Goal: Information Seeking & Learning: Find specific fact

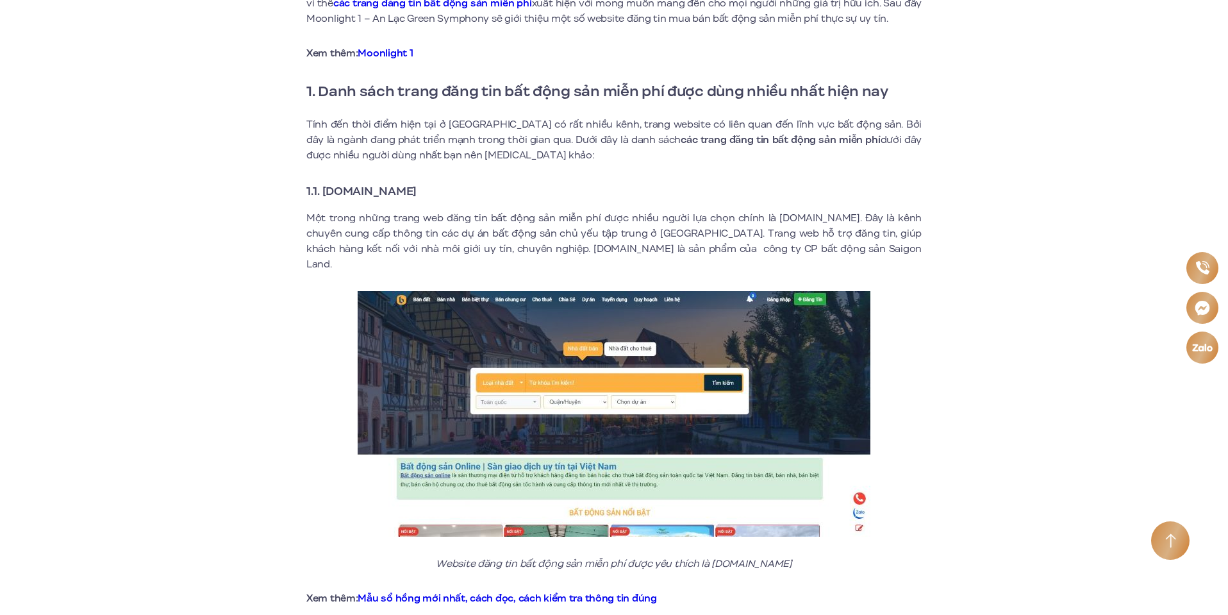
drag, startPoint x: 452, startPoint y: 187, endPoint x: 326, endPoint y: 193, distance: 125.8
click at [326, 193] on h3 "1.1. [DOMAIN_NAME]" at bounding box center [613, 191] width 615 height 18
copy strong "[DOMAIN_NAME]"
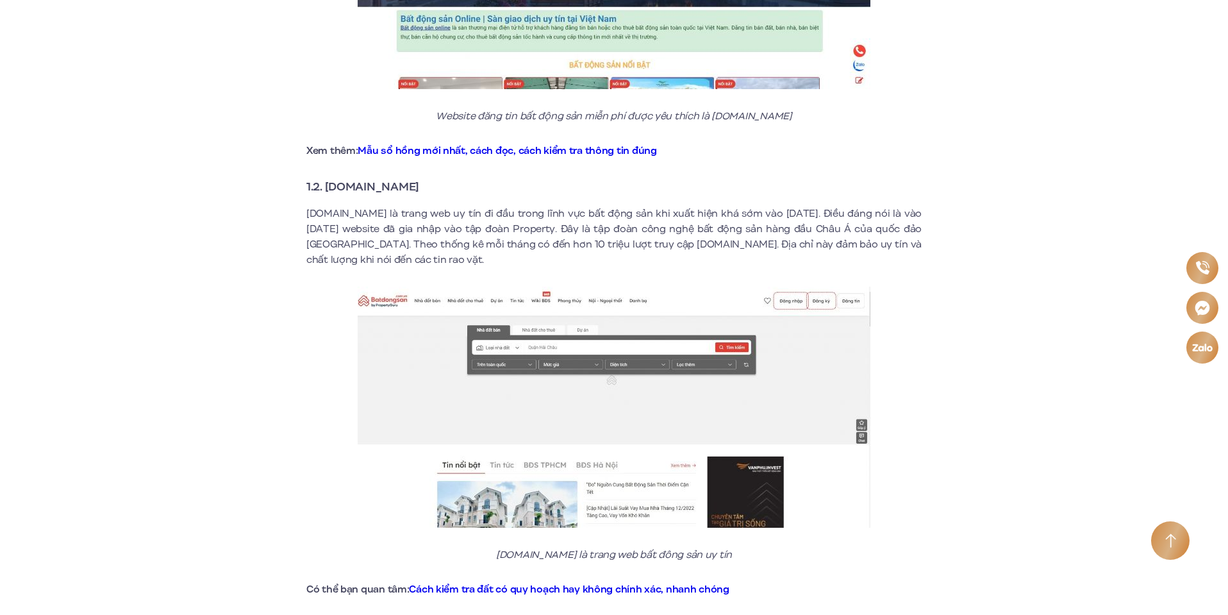
scroll to position [897, 0]
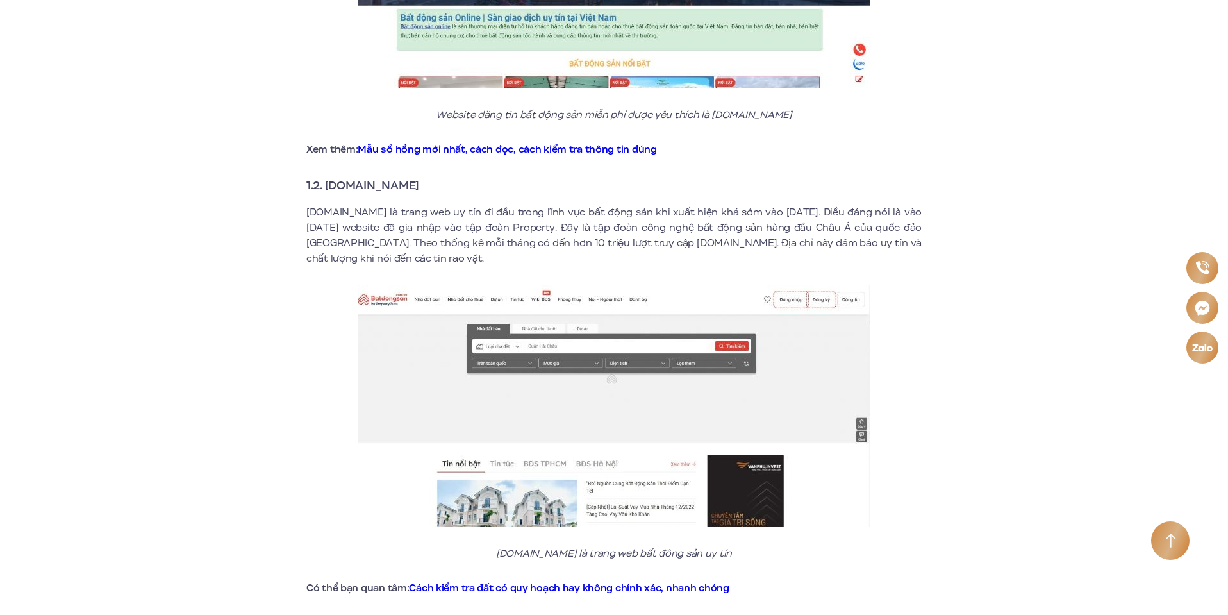
drag, startPoint x: 443, startPoint y: 163, endPoint x: 328, endPoint y: 172, distance: 115.7
click at [328, 176] on h3 "1.2. [DOMAIN_NAME]" at bounding box center [613, 185] width 615 height 18
copy strong "[DOMAIN_NAME]"
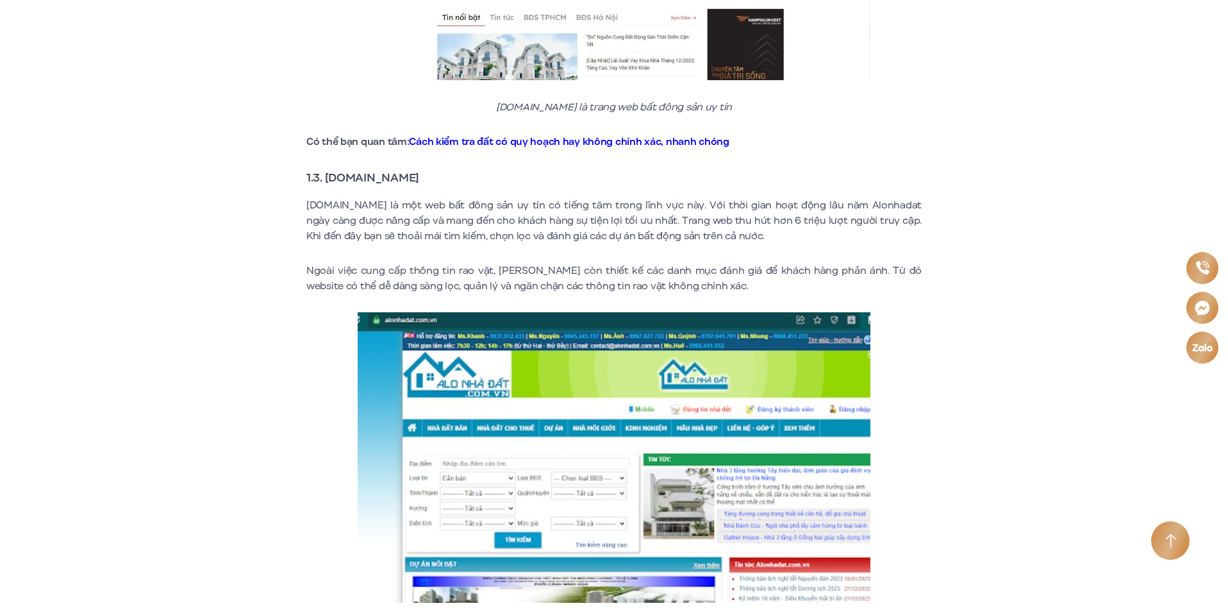
scroll to position [1346, 0]
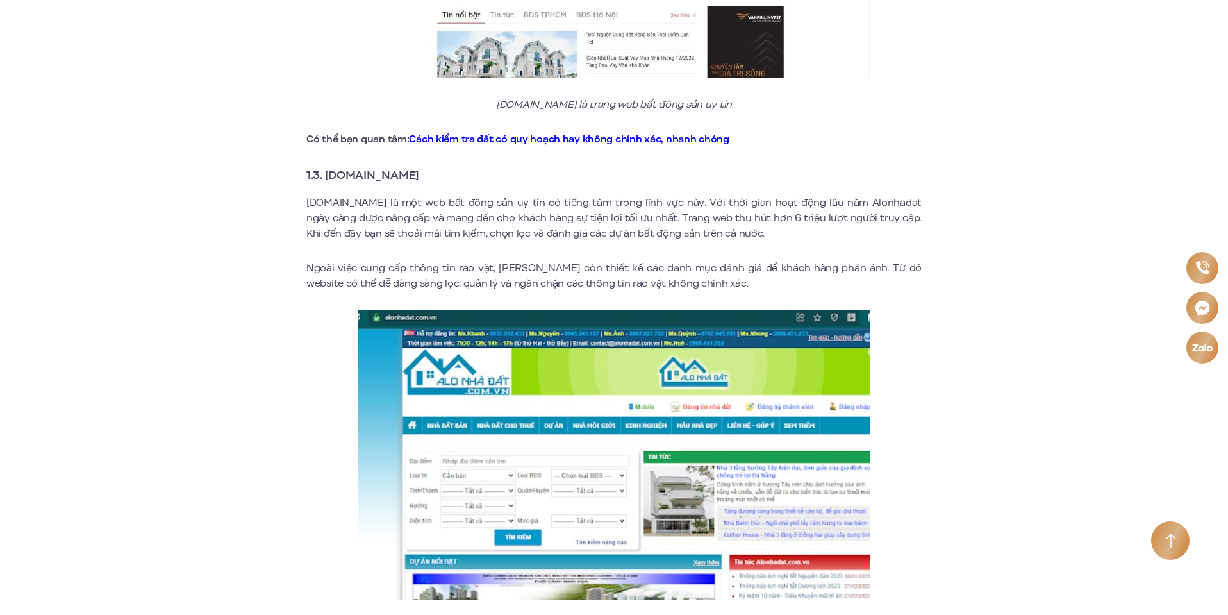
drag, startPoint x: 446, startPoint y: 155, endPoint x: 329, endPoint y: 162, distance: 117.5
click at [329, 166] on h3 "1.3. [DOMAIN_NAME]" at bounding box center [613, 175] width 615 height 18
copy strong "[DOMAIN_NAME]"
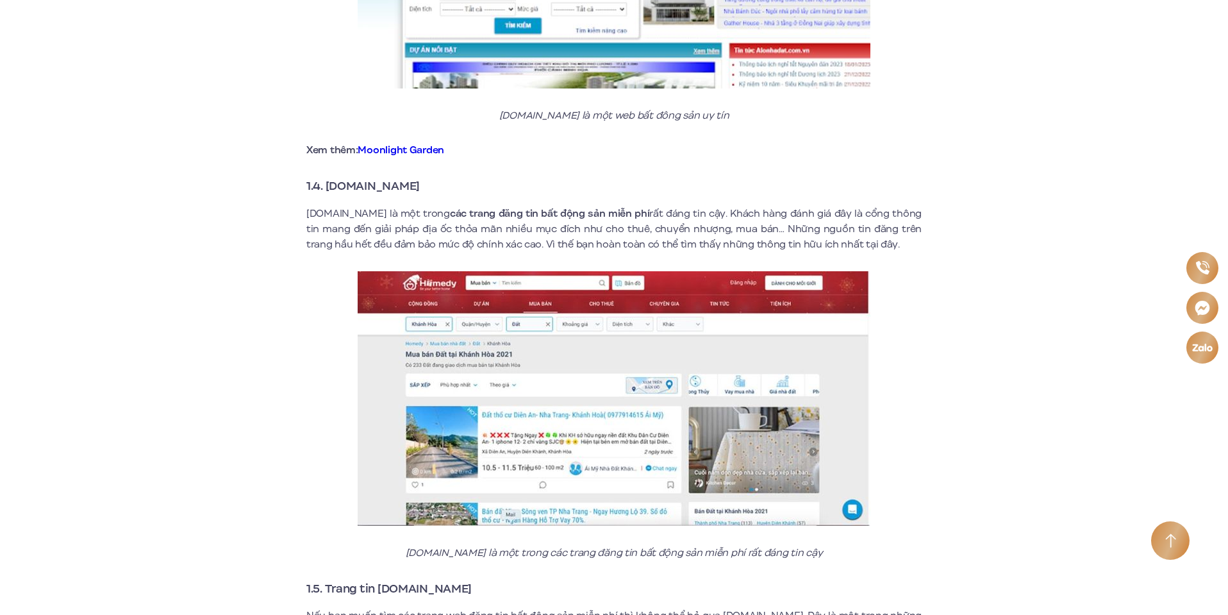
scroll to position [1859, 0]
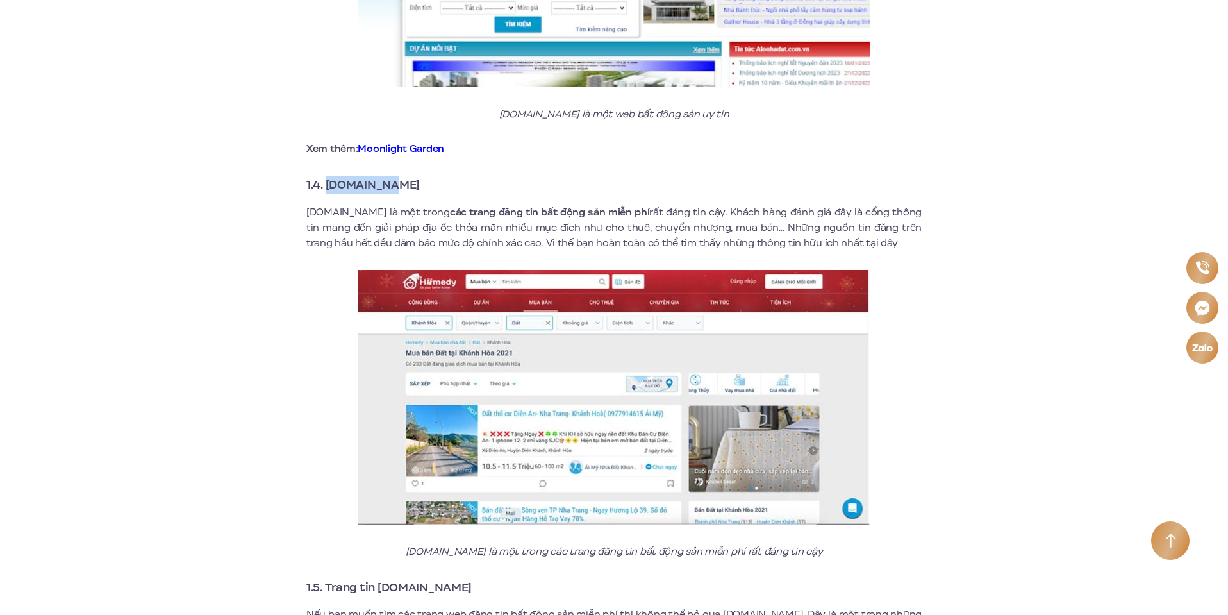
drag, startPoint x: 406, startPoint y: 164, endPoint x: 328, endPoint y: 172, distance: 77.9
click at [328, 176] on h3 "1.4. [DOMAIN_NAME]" at bounding box center [613, 185] width 615 height 18
copy strong "[DOMAIN_NAME]"
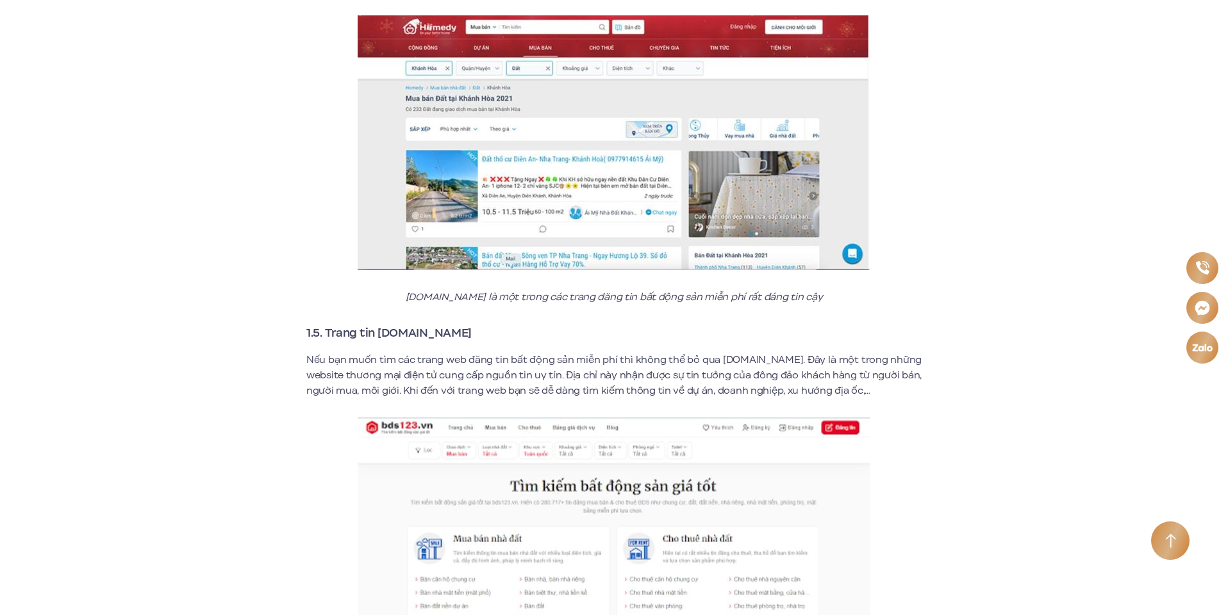
scroll to position [2115, 0]
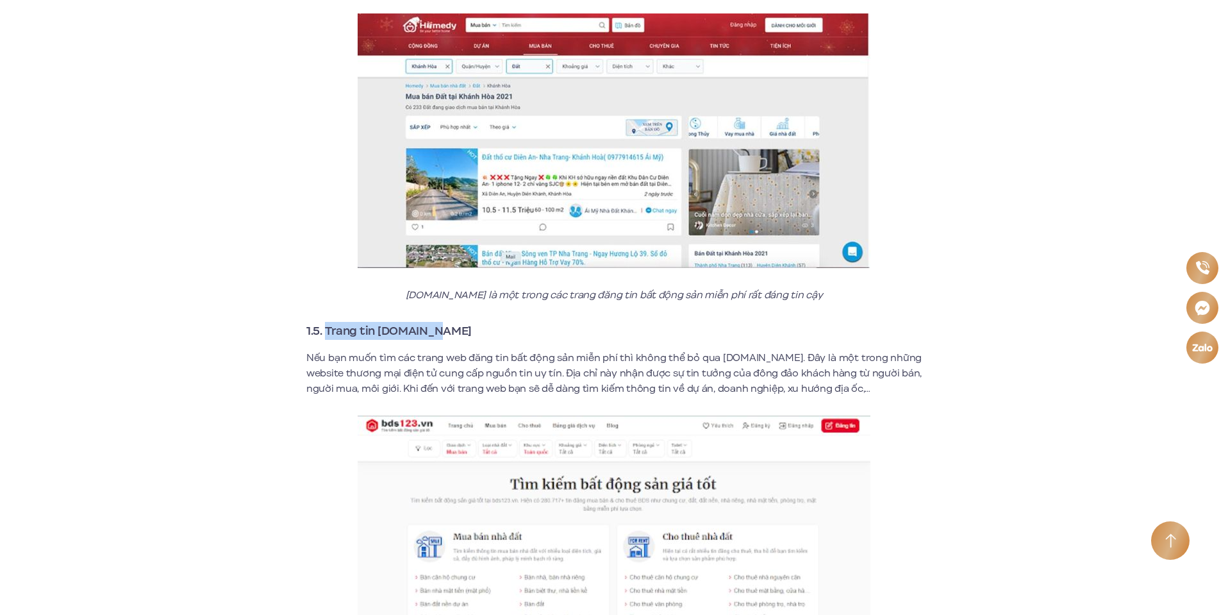
drag, startPoint x: 434, startPoint y: 315, endPoint x: 328, endPoint y: 317, distance: 105.8
click at [328, 322] on h3 "1.5. Trang tin [DOMAIN_NAME]" at bounding box center [613, 331] width 615 height 18
copy strong "Trang tin [DOMAIN_NAME]"
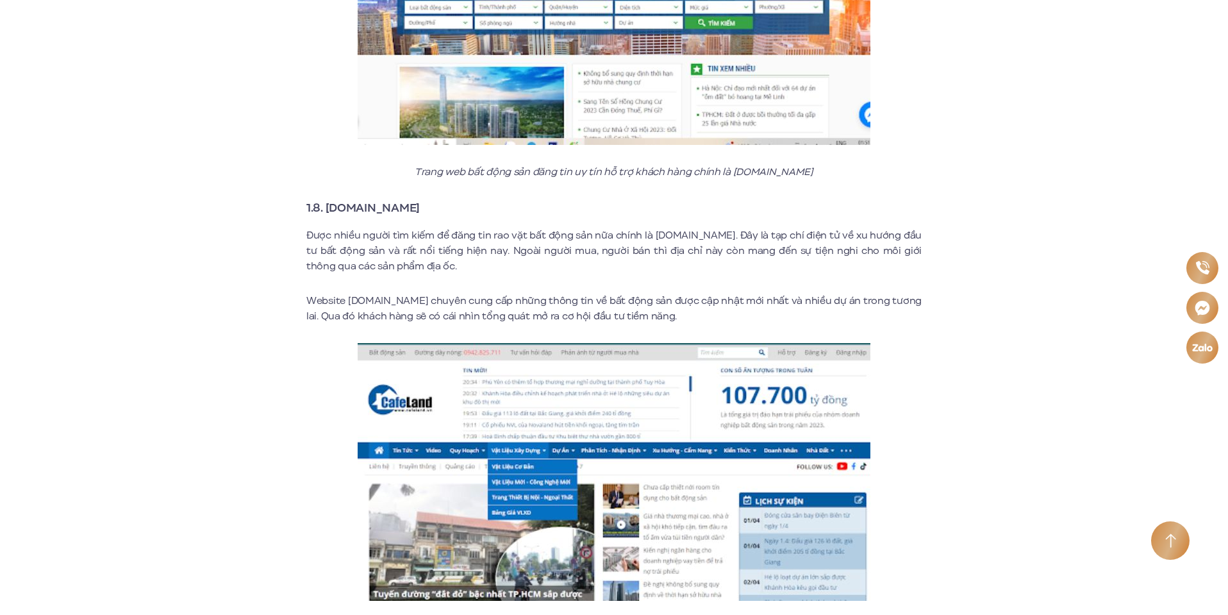
scroll to position [3589, 0]
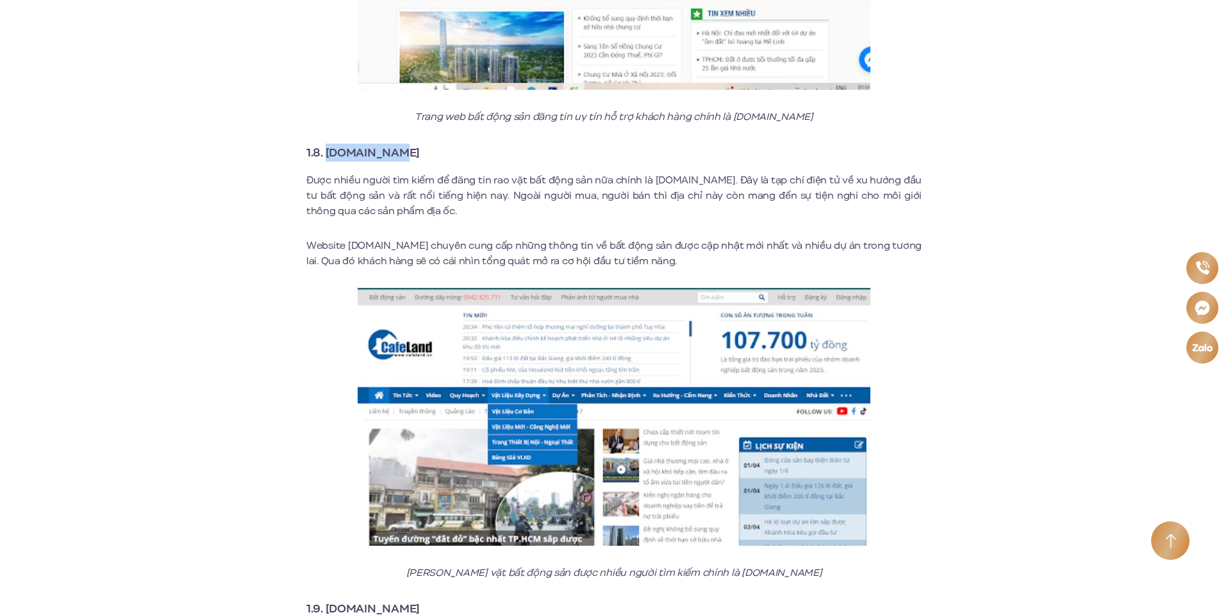
drag, startPoint x: 393, startPoint y: 137, endPoint x: 326, endPoint y: 138, distance: 66.7
click at [326, 144] on h3 "1.8. [DOMAIN_NAME]" at bounding box center [613, 153] width 615 height 18
copy strong "[DOMAIN_NAME]"
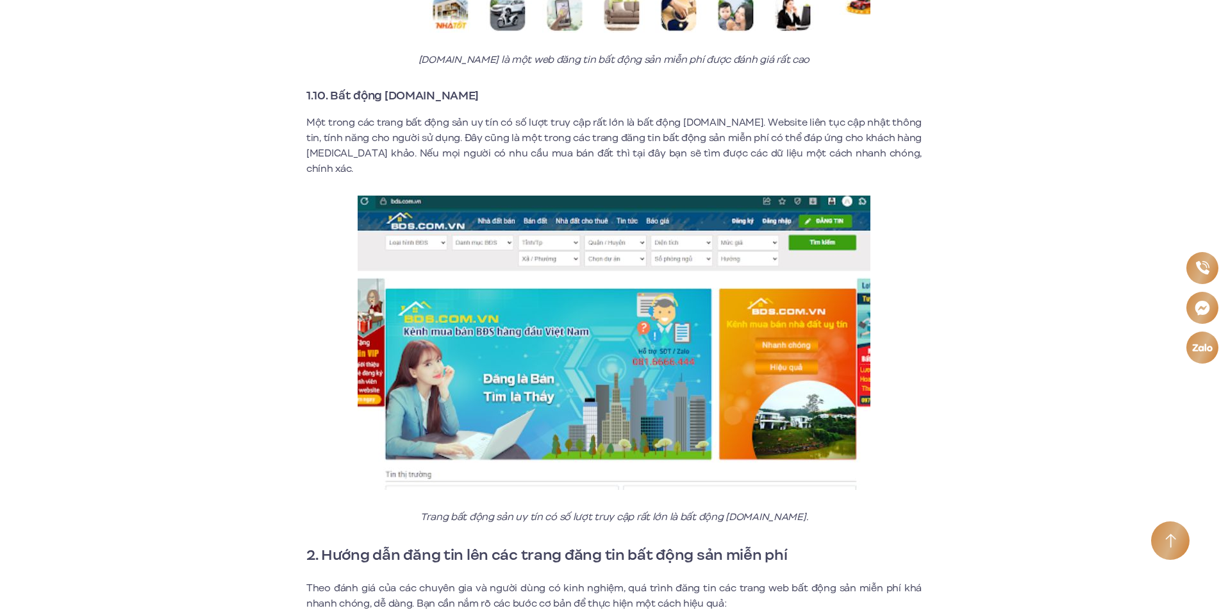
scroll to position [4551, 0]
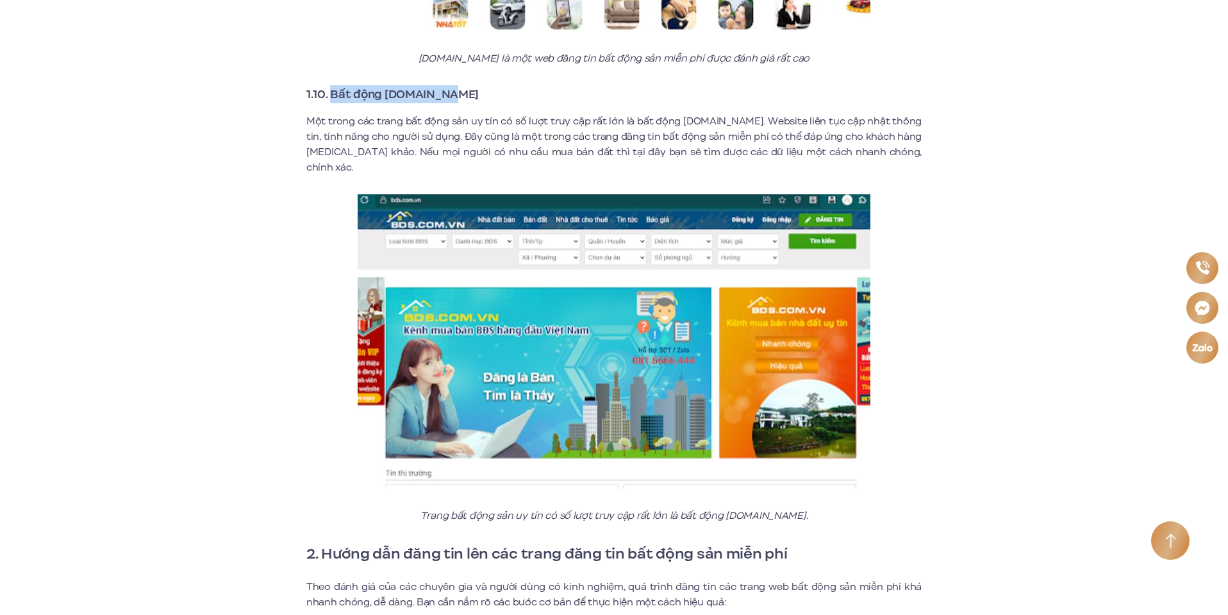
drag, startPoint x: 453, startPoint y: 78, endPoint x: 335, endPoint y: 84, distance: 118.8
click at [335, 85] on h3 "1.10. Bất động [DOMAIN_NAME]" at bounding box center [613, 94] width 615 height 18
copy strong "Bất động [DOMAIN_NAME]"
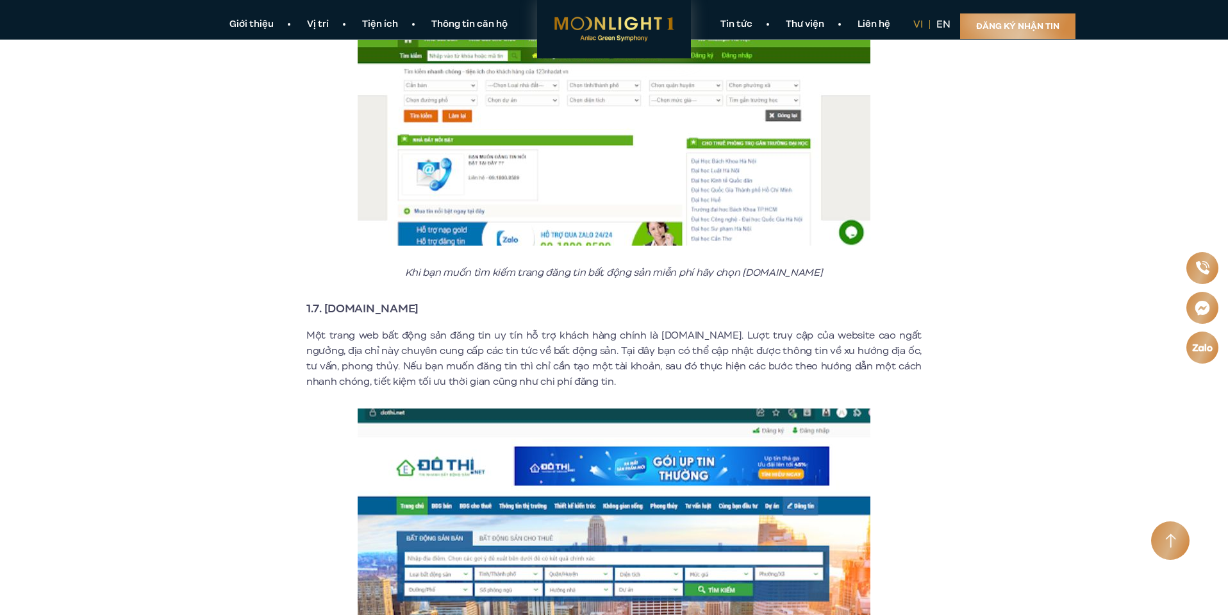
scroll to position [2948, 0]
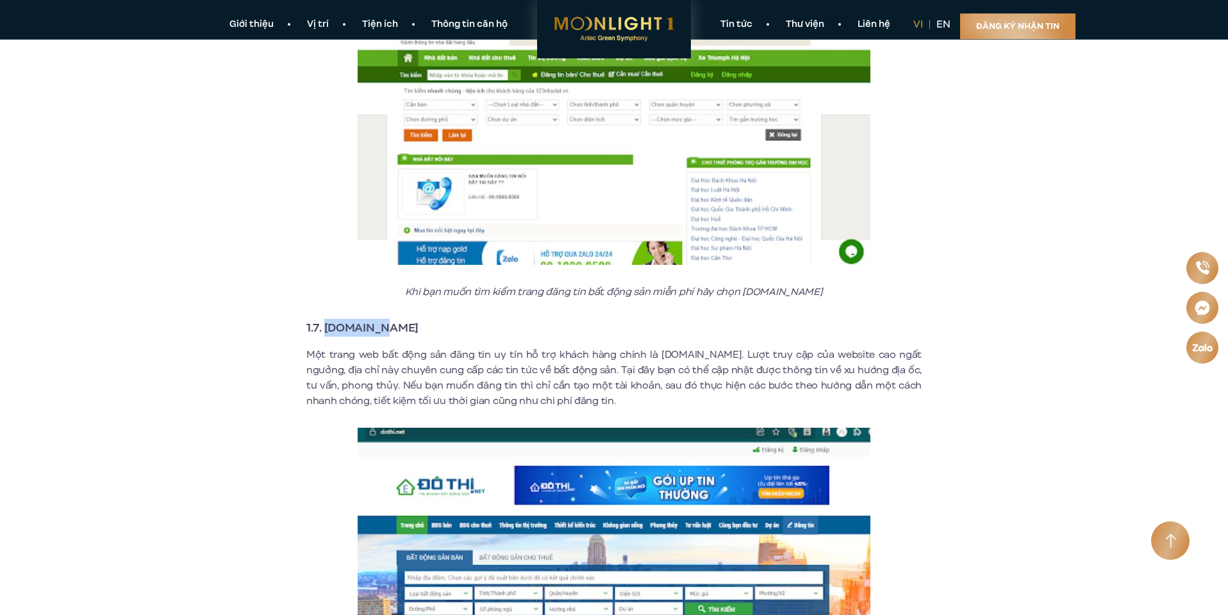
drag, startPoint x: 380, startPoint y: 310, endPoint x: 328, endPoint y: 316, distance: 52.9
click at [328, 319] on h3 "1.7. [DOMAIN_NAME]" at bounding box center [613, 328] width 615 height 18
copy strong "[DOMAIN_NAME]"
